Goal: Task Accomplishment & Management: Manage account settings

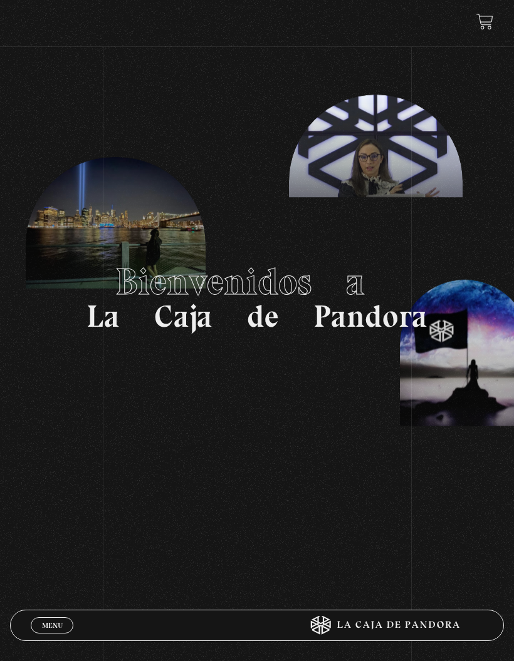
click at [59, 623] on span "Menu" at bounding box center [52, 626] width 21 height 8
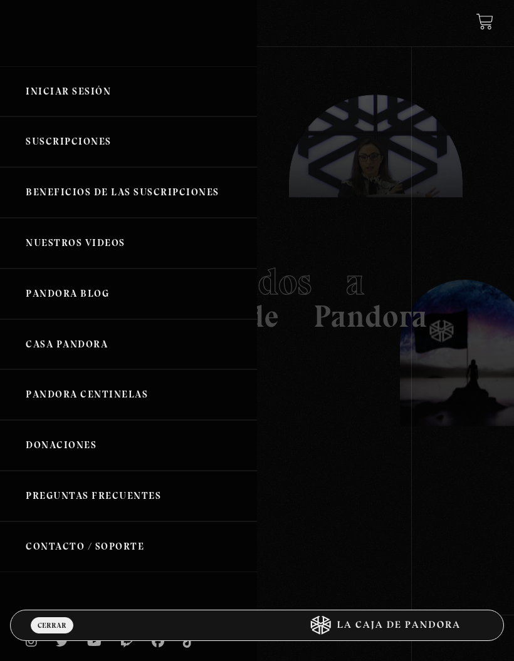
click at [75, 101] on link "Iniciar Sesión" at bounding box center [128, 91] width 257 height 51
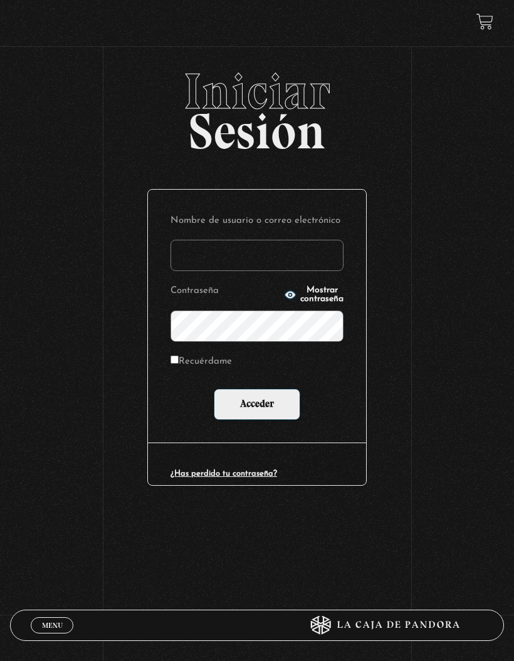
type input "[EMAIL_ADDRESS][DOMAIN_NAME]"
click at [276, 413] on input "Acceder" at bounding box center [257, 404] width 86 height 31
